Goal: Navigation & Orientation: Find specific page/section

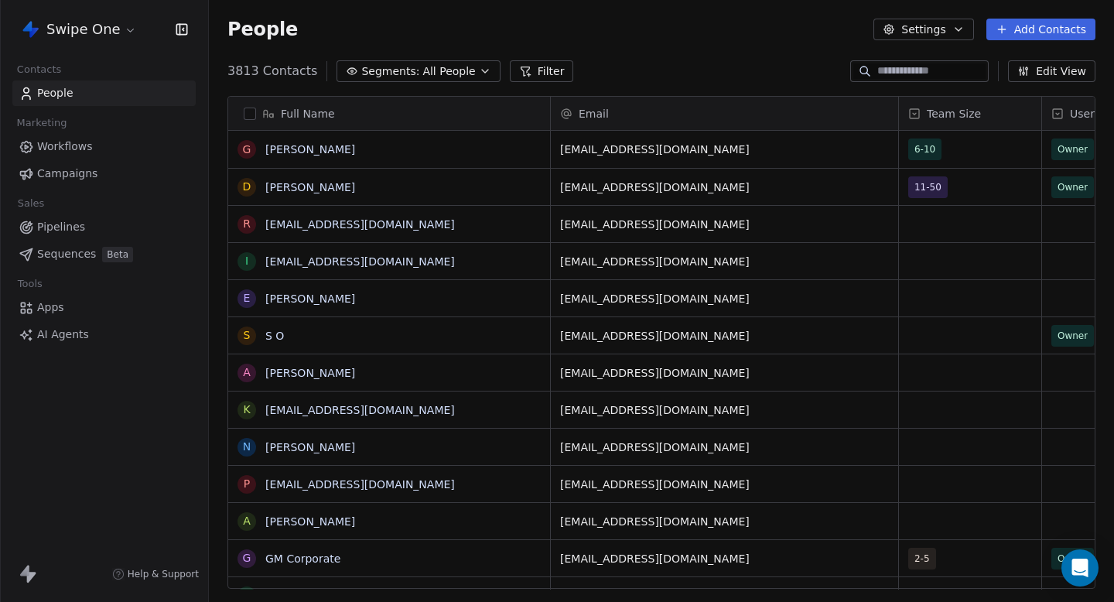
scroll to position [530, 905]
